Goal: Information Seeking & Learning: Learn about a topic

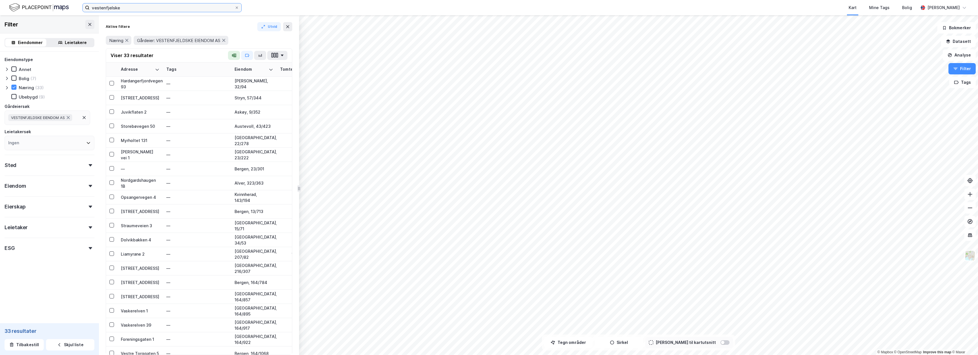
click at [234, 6] on input "vestenfjelske" at bounding box center [162, 7] width 145 height 9
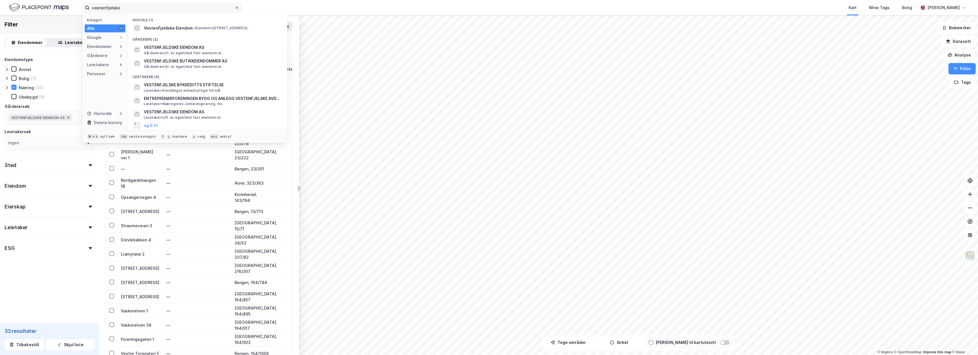
click at [235, 7] on span at bounding box center [237, 7] width 5 height 5
click at [235, 7] on input "vestenfjelske" at bounding box center [162, 7] width 145 height 9
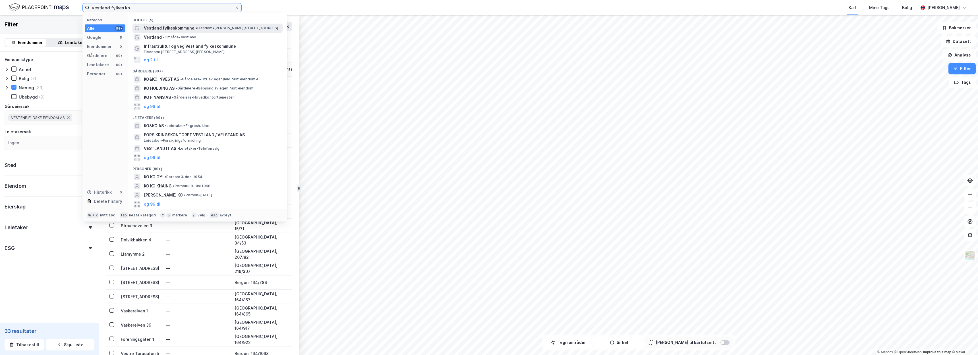
type input "vestland fylkes ko"
click at [215, 28] on span "• Eiendom • Lars Hilles gate 22, 5008 Bergen" at bounding box center [237, 28] width 83 height 5
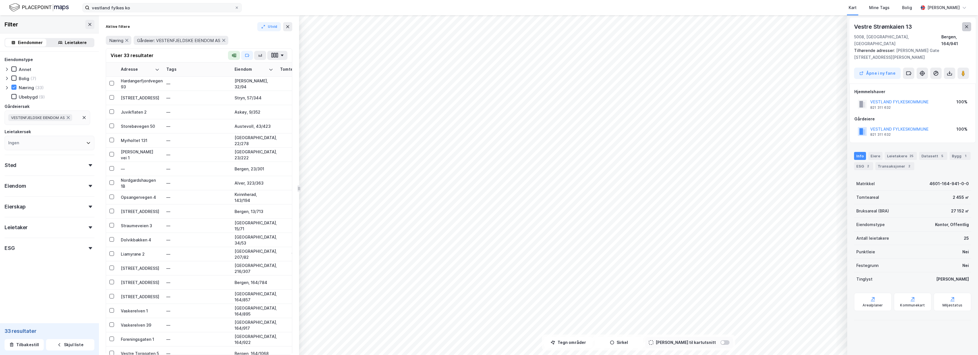
click at [967, 26] on icon at bounding box center [966, 26] width 5 height 5
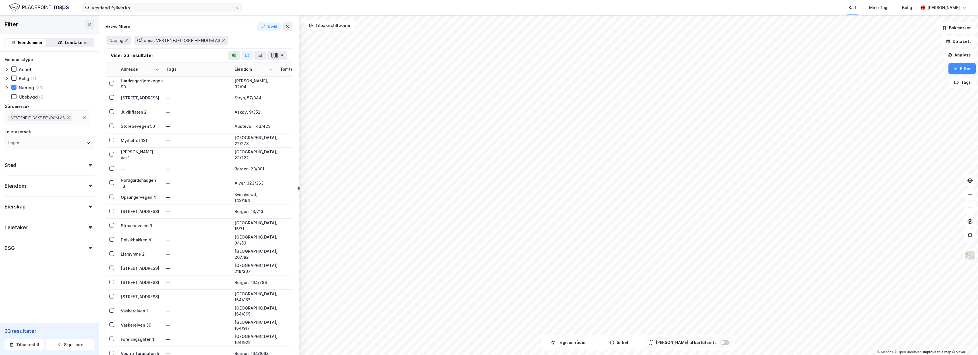
click at [92, 23] on div "Filter" at bounding box center [49, 24] width 99 height 18
click at [88, 23] on icon at bounding box center [90, 24] width 5 height 5
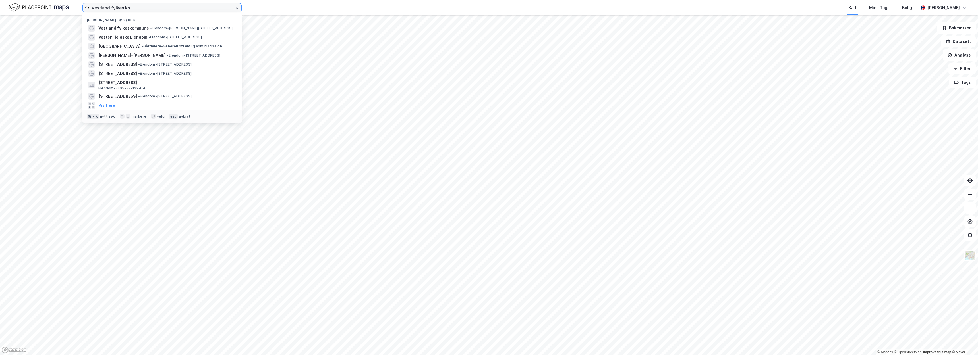
click at [208, 10] on input "vestland fylkes ko" at bounding box center [162, 7] width 145 height 9
click at [181, 25] on div "Vestland fylkeskommune • Eiendom • Lars Hilles gate 22, 5008 Bergen" at bounding box center [167, 28] width 138 height 7
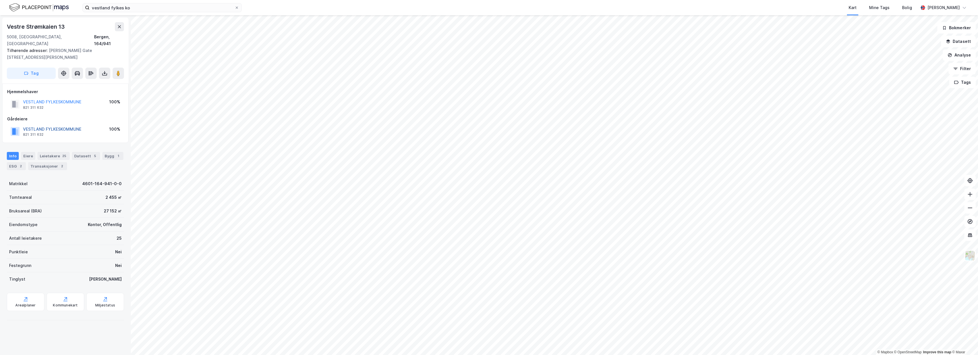
click at [0, 0] on button "VESTLAND FYLKESKOMMUNE" at bounding box center [0, 0] width 0 height 0
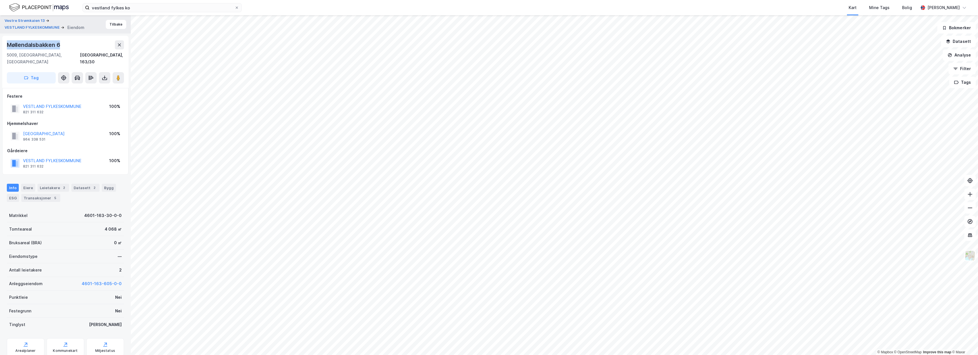
drag, startPoint x: 62, startPoint y: 46, endPoint x: 1, endPoint y: 46, distance: 61.7
click at [1, 46] on div "Vestre Strømkaien 13 VESTLAND FYLKESKOMMUNE Eiendom Tilbake Møllendalsbakken 6 …" at bounding box center [65, 185] width 131 height 340
copy div "Møllendalsbakken 6"
click at [0, 0] on button "VESTLAND FYLKESKOMMUNE" at bounding box center [0, 0] width 0 height 0
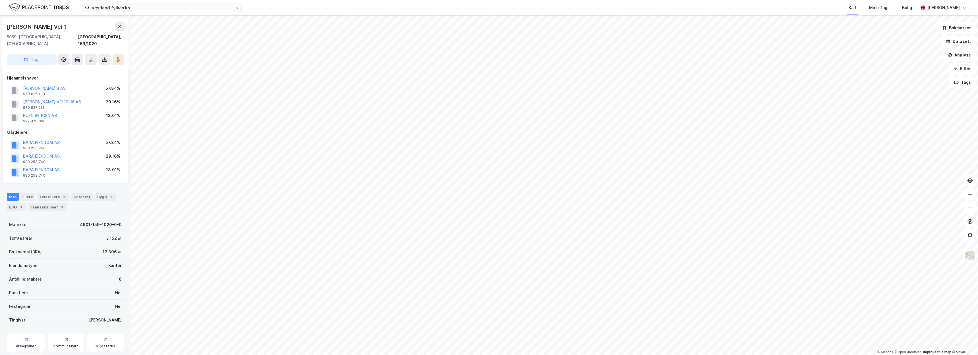
click at [90, 193] on div "Info Eiere Leietakere 18 Datasett Bygg 1 ESG 3 Transaksjoner 9" at bounding box center [65, 202] width 117 height 18
click at [103, 193] on div "Bygg 1" at bounding box center [105, 197] width 21 height 8
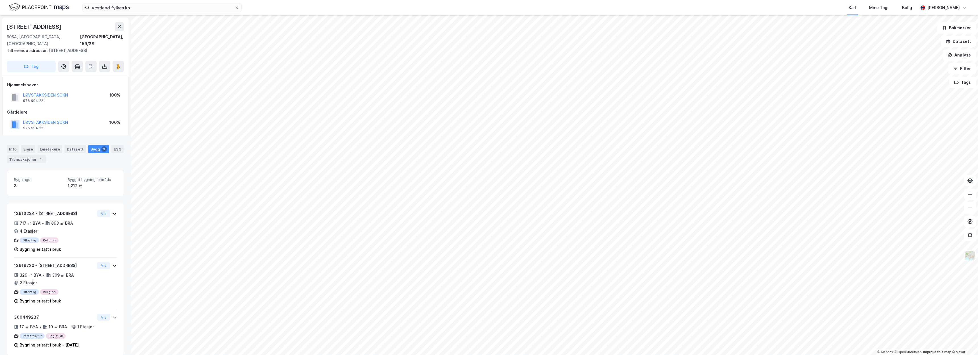
scroll to position [3, 0]
drag, startPoint x: 71, startPoint y: 25, endPoint x: 6, endPoint y: 27, distance: 65.4
click at [6, 27] on div "Fjøsangerveien 65a 5054, Bergen, Vestland Bergen, 159/38 Tilhørende adresser: F…" at bounding box center [65, 44] width 126 height 59
copy div "Fjøsangerveien 65a"
drag, startPoint x: 16, startPoint y: 22, endPoint x: 491, endPoint y: 379, distance: 594.5
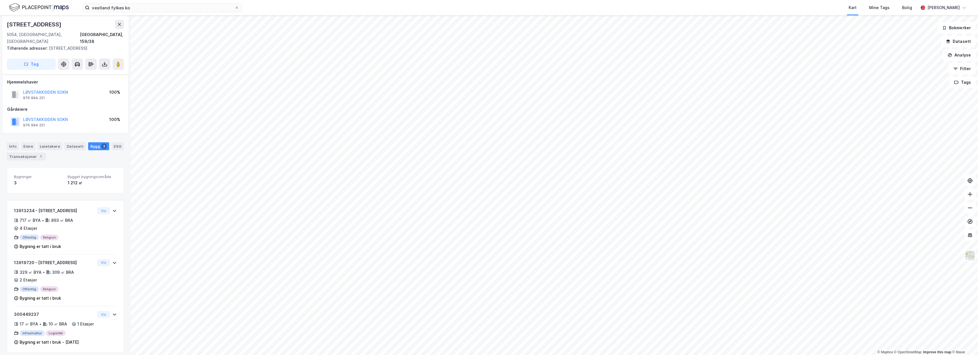
click at [491, 355] on html "vestland fylkes ko Kart Mine Tags Bolig Christer Svensen © Mapbox © OpenStreetM…" at bounding box center [489, 177] width 978 height 355
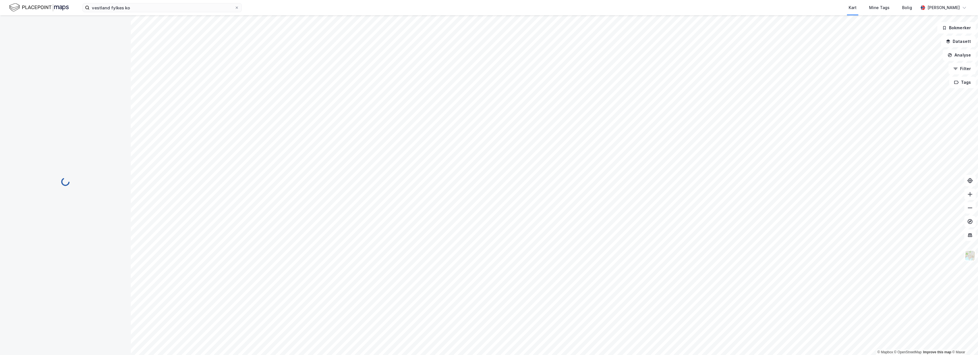
scroll to position [0, 0]
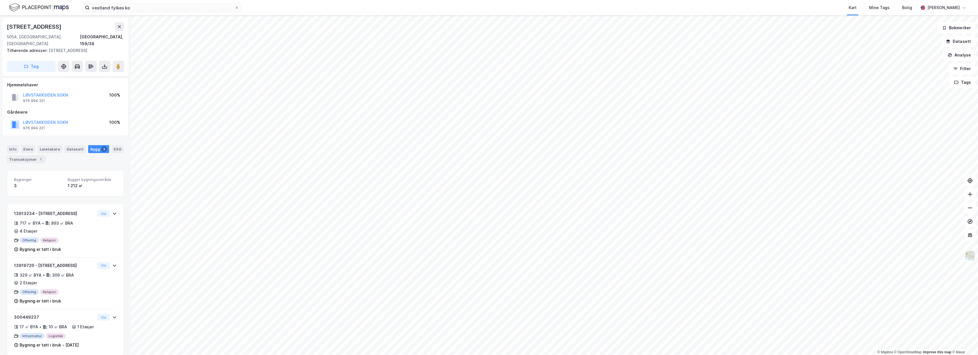
scroll to position [3, 0]
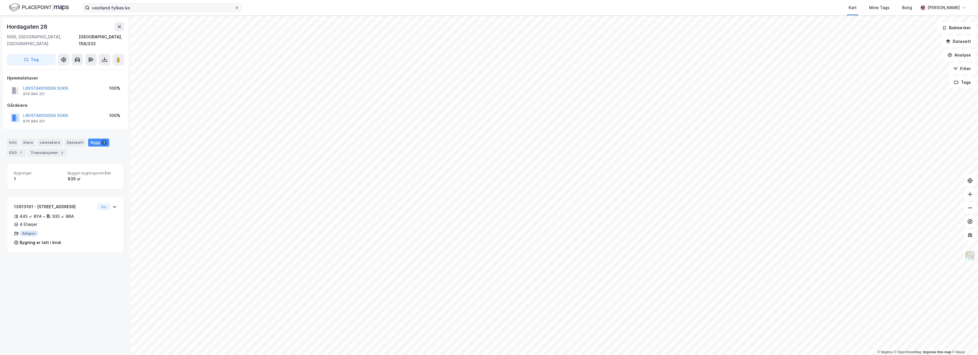
click at [239, 9] on span at bounding box center [237, 7] width 5 height 5
click at [235, 9] on input "vestland fylkes ko" at bounding box center [162, 7] width 145 height 9
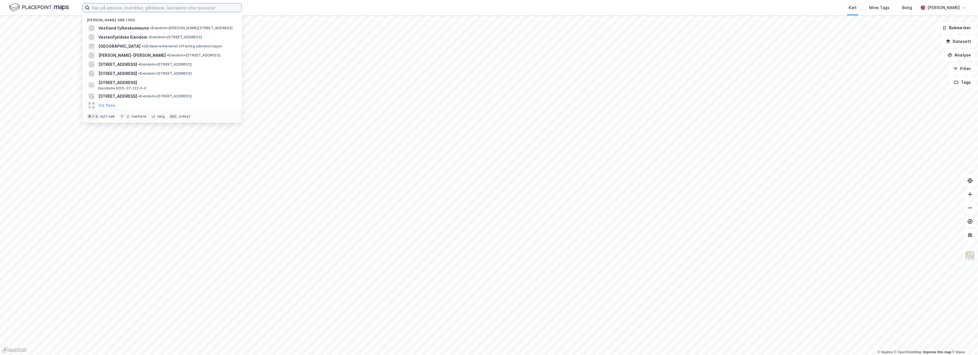
paste input "Edvard Griegs Vei 3C"
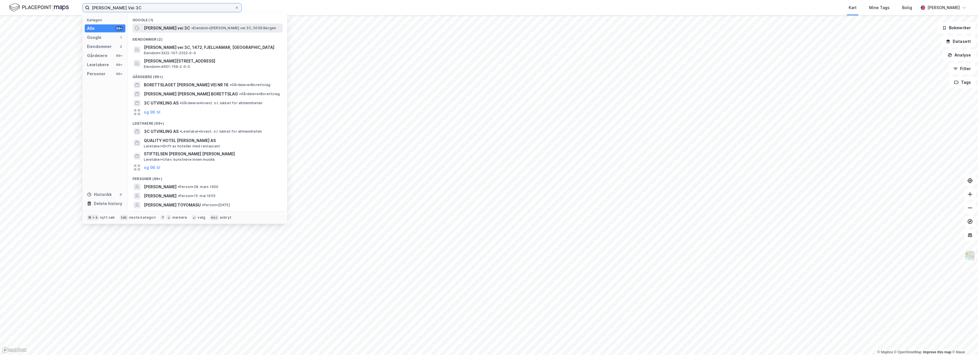
type input "Edvard Griegs Vei 3C"
click at [181, 28] on span "Edvard Griegs vei 3C" at bounding box center [167, 28] width 46 height 7
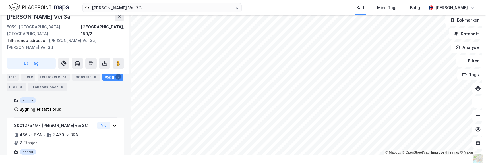
scroll to position [139, 0]
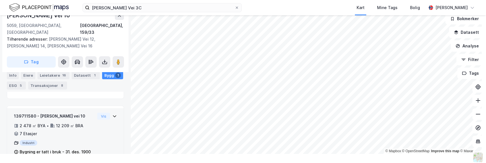
scroll to position [100, 0]
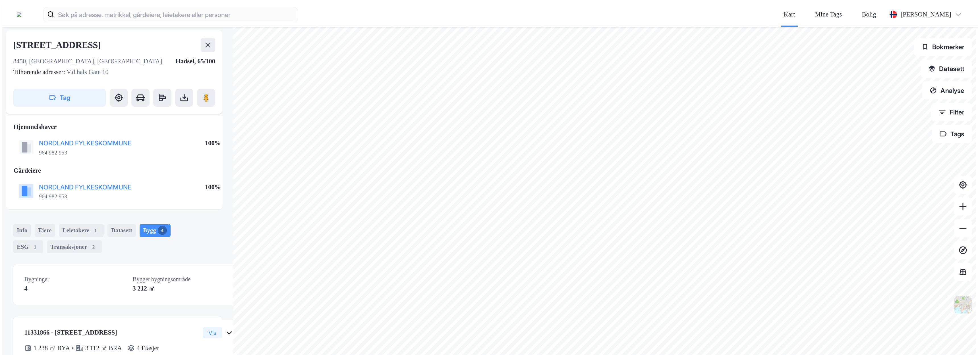
scroll to position [30, 0]
